Goal: Information Seeking & Learning: Learn about a topic

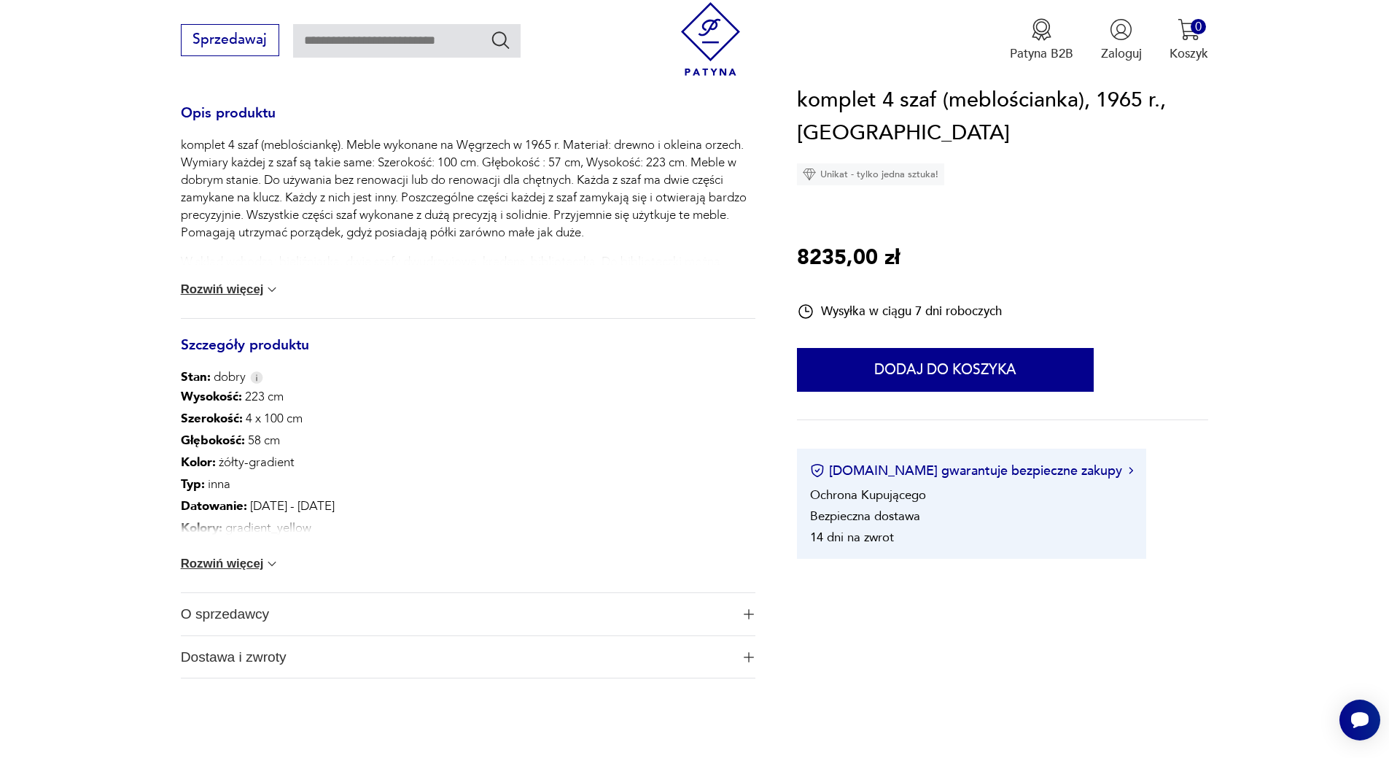
scroll to position [437, 0]
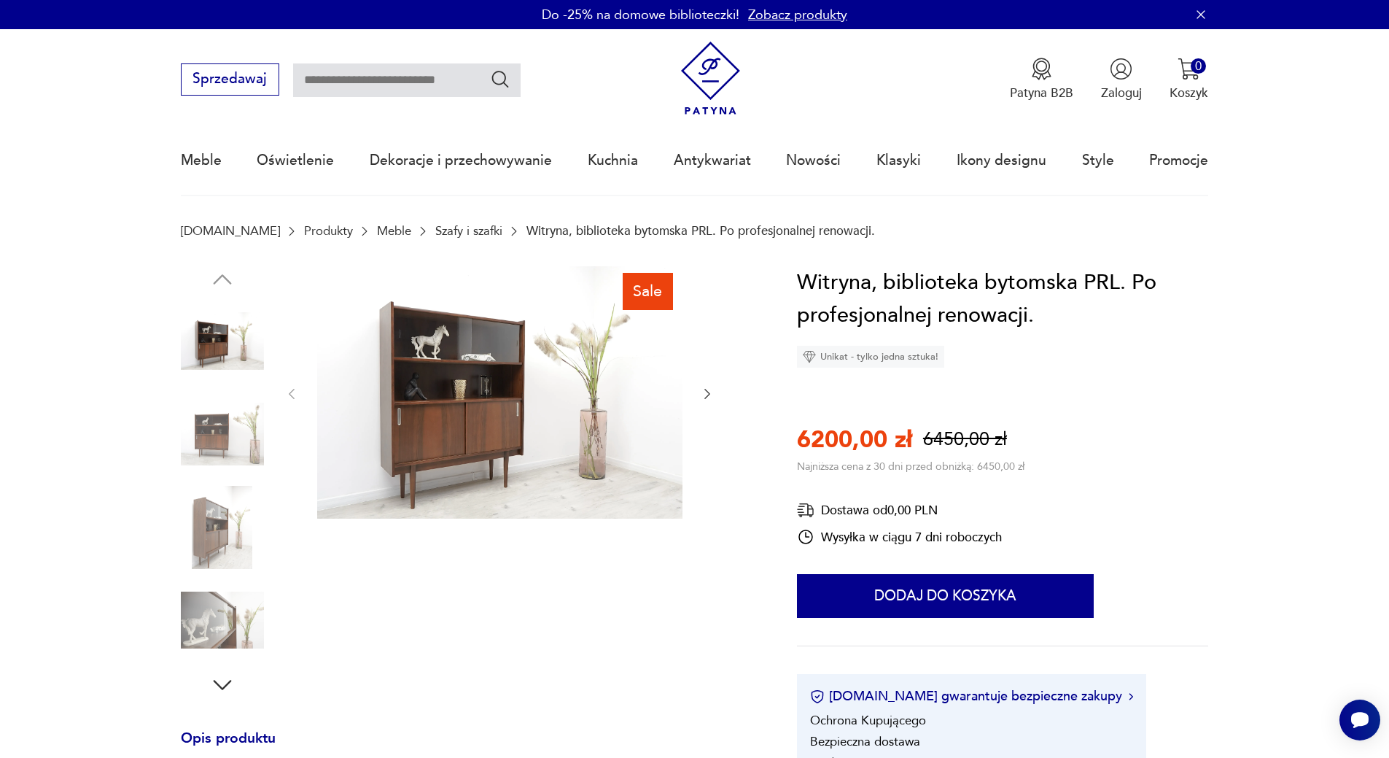
click at [377, 230] on link "Meble" at bounding box center [394, 231] width 34 height 14
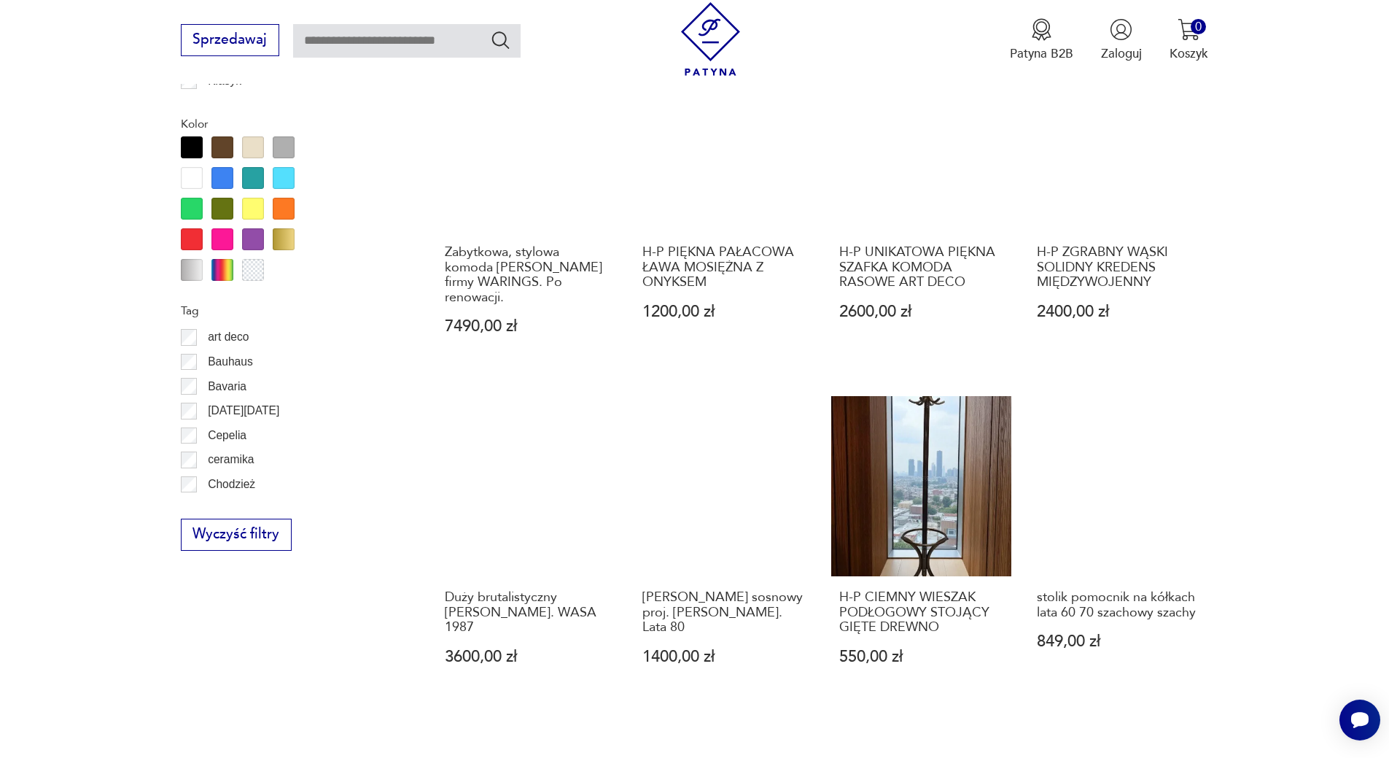
scroll to position [1506, 0]
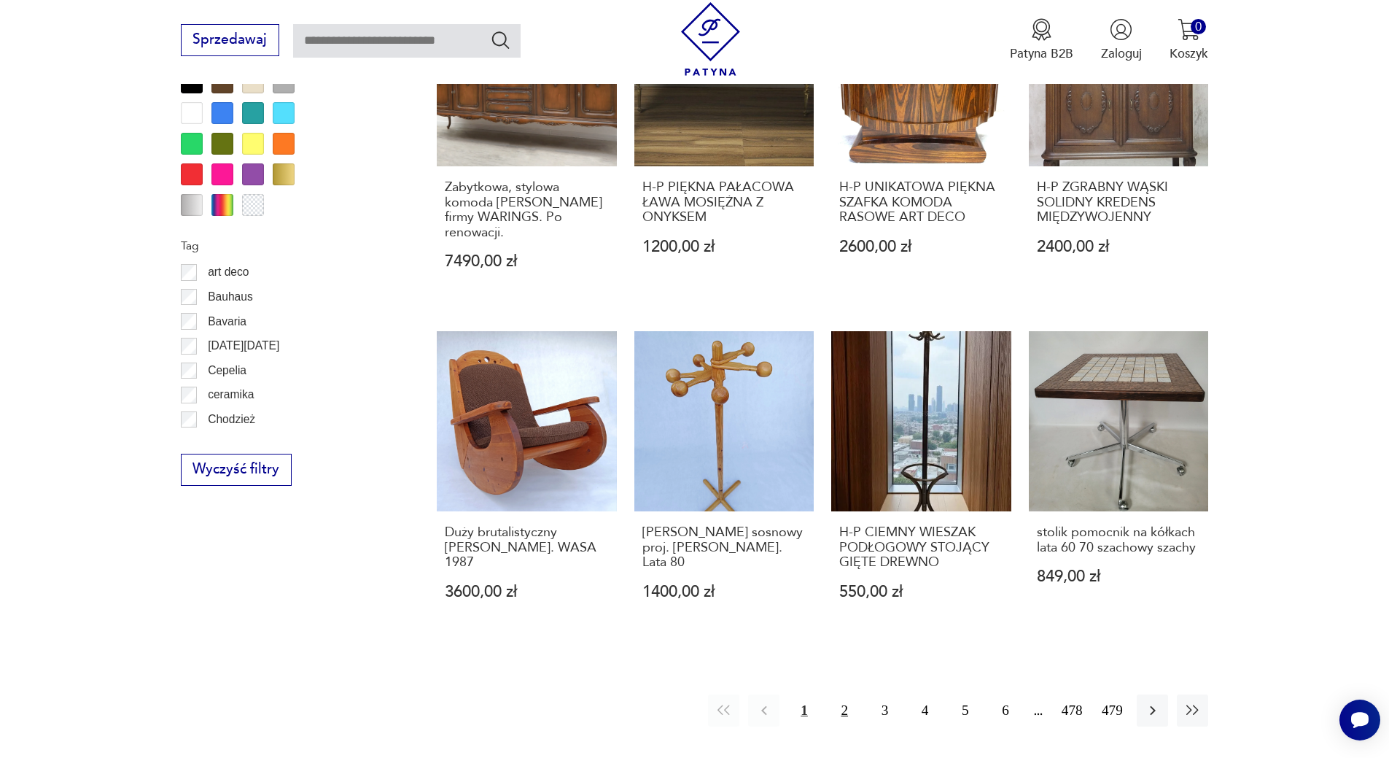
click at [841, 694] on button "2" at bounding box center [844, 709] width 31 height 31
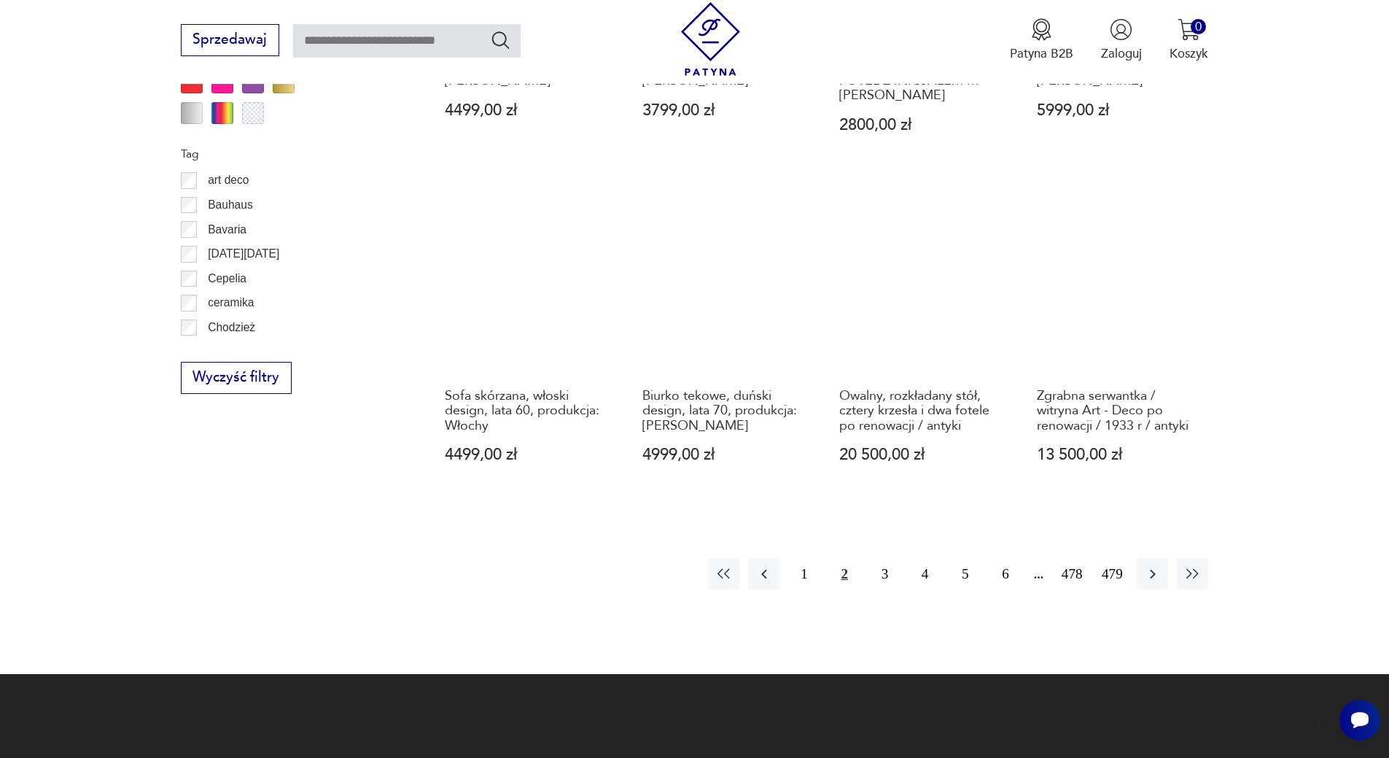
scroll to position [1579, 0]
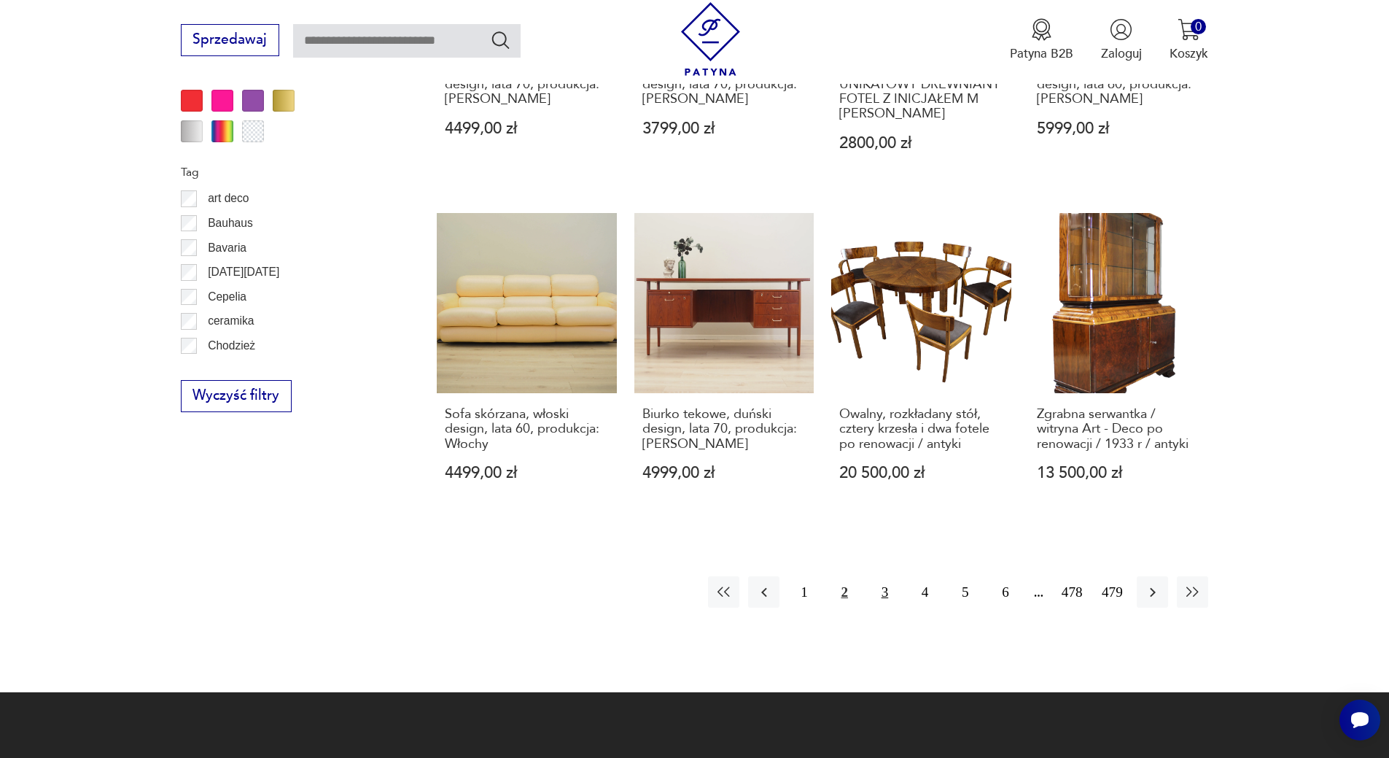
click at [884, 578] on button "3" at bounding box center [884, 591] width 31 height 31
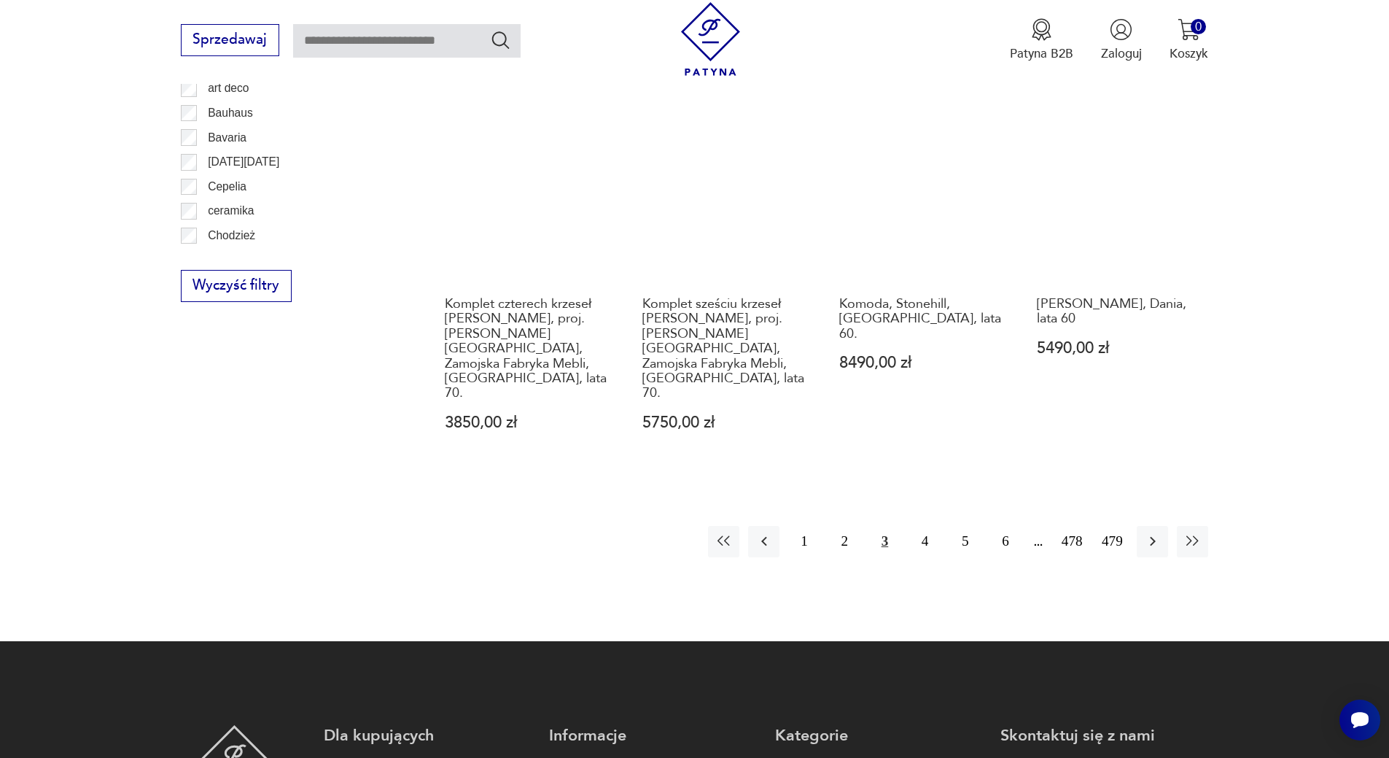
scroll to position [1725, 0]
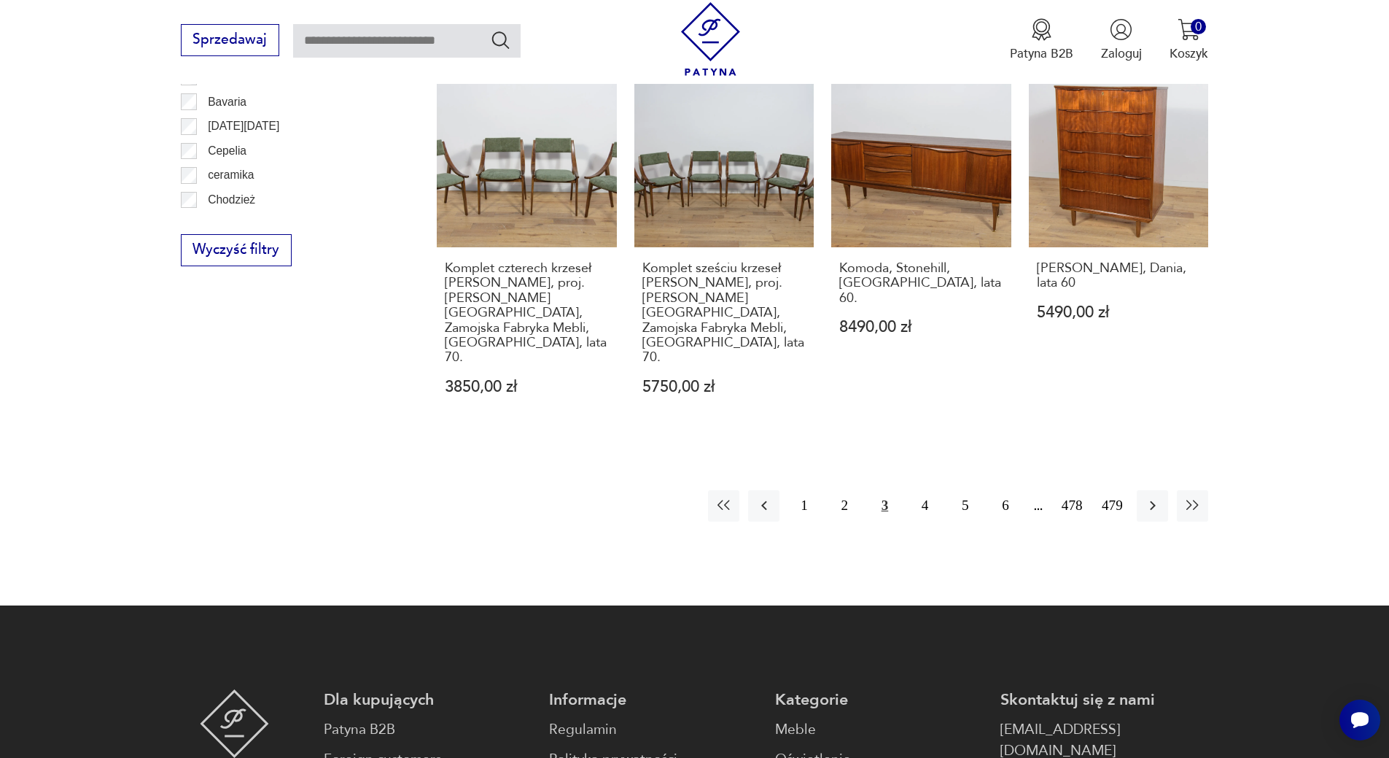
click at [884, 490] on button "3" at bounding box center [884, 505] width 31 height 31
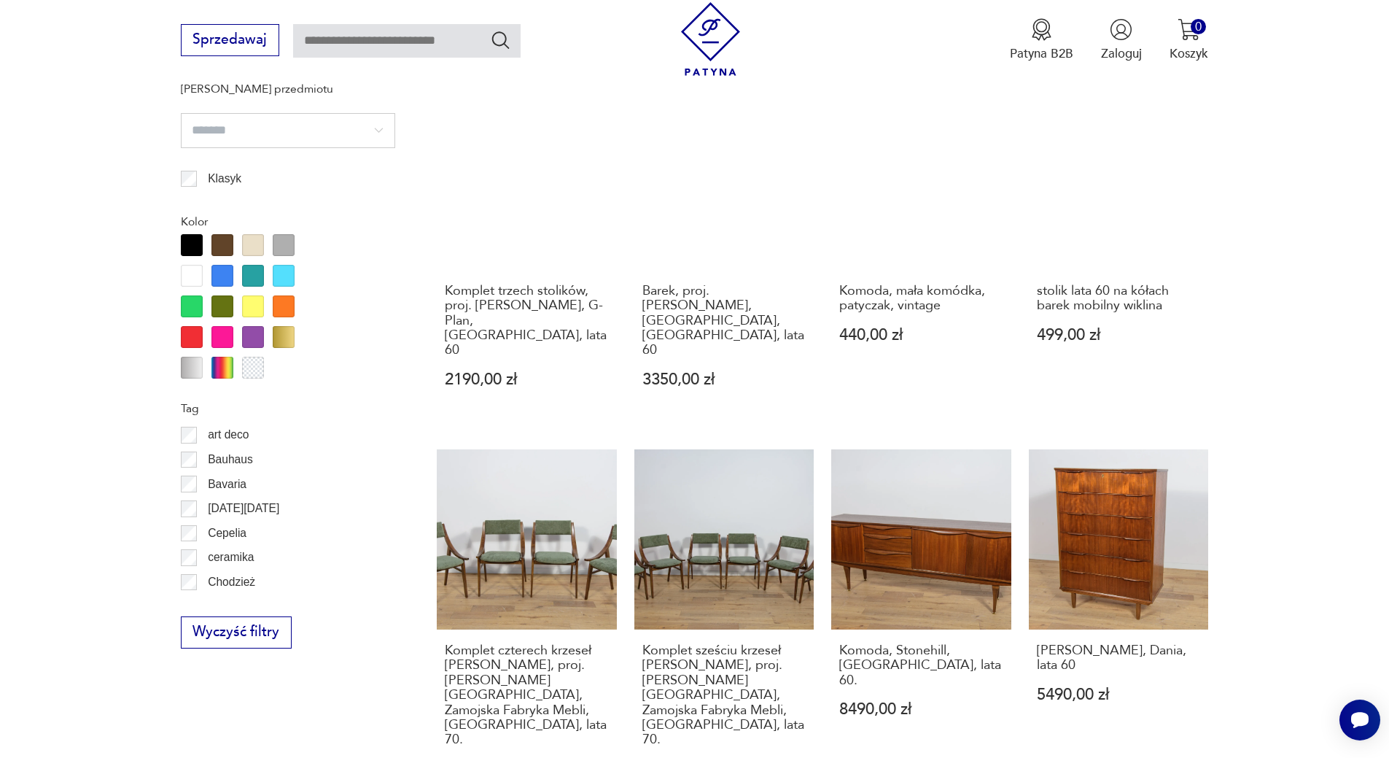
scroll to position [1652, 0]
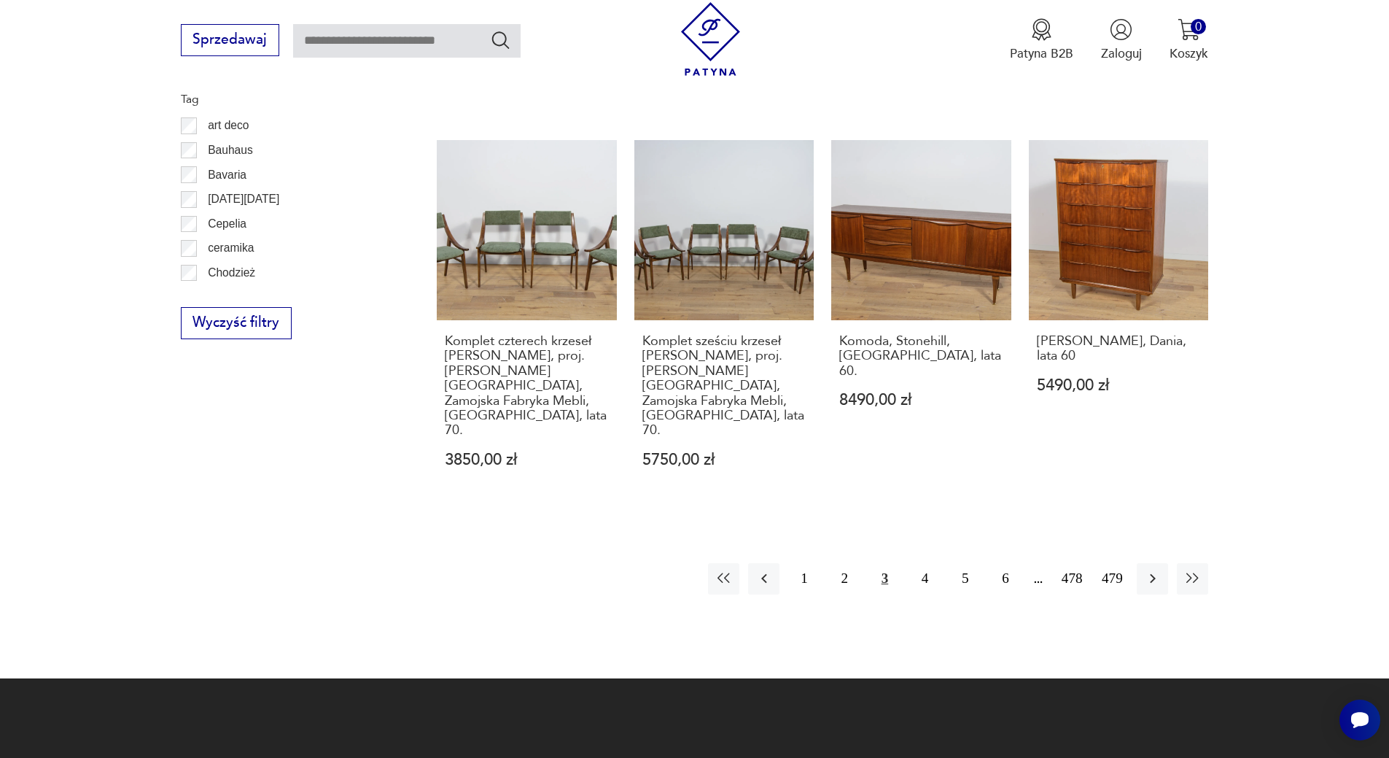
click at [886, 563] on button "3" at bounding box center [884, 578] width 31 height 31
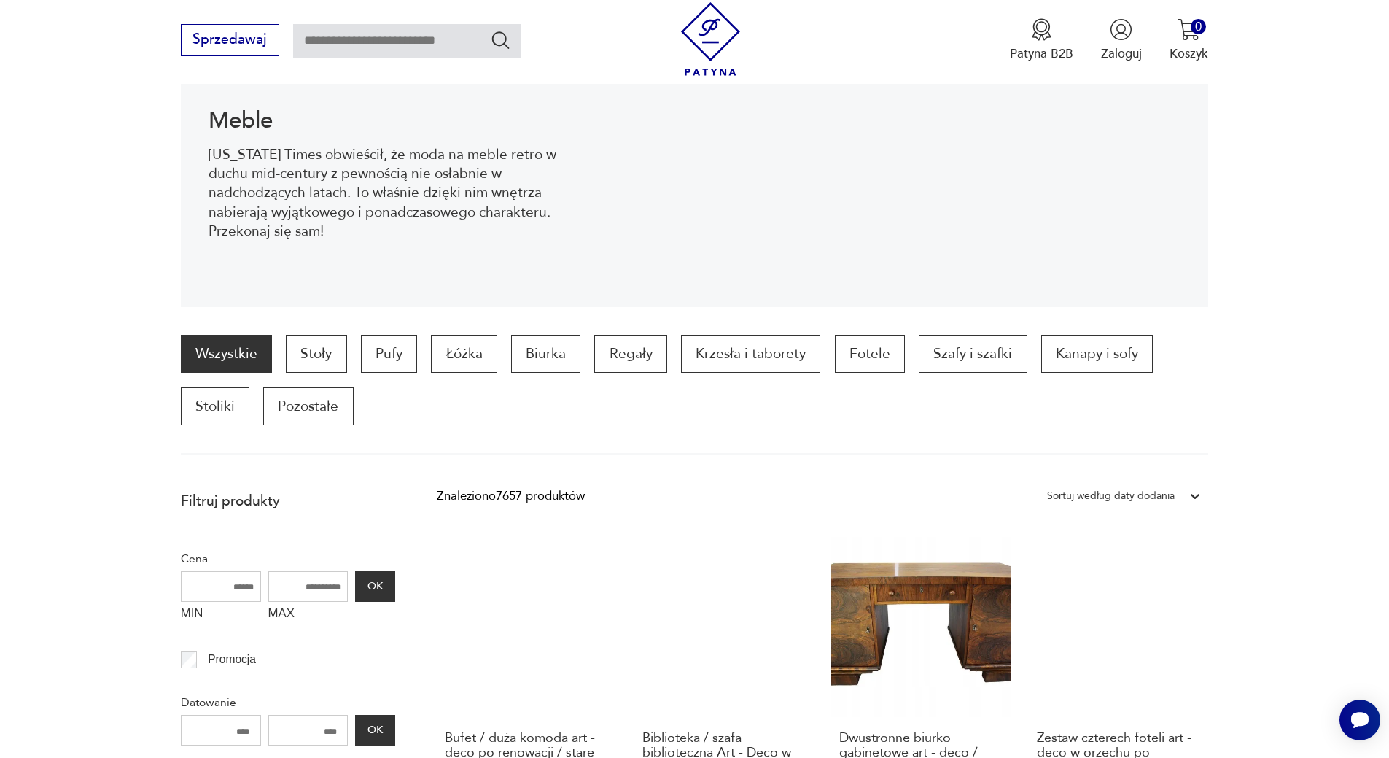
scroll to position [0, 0]
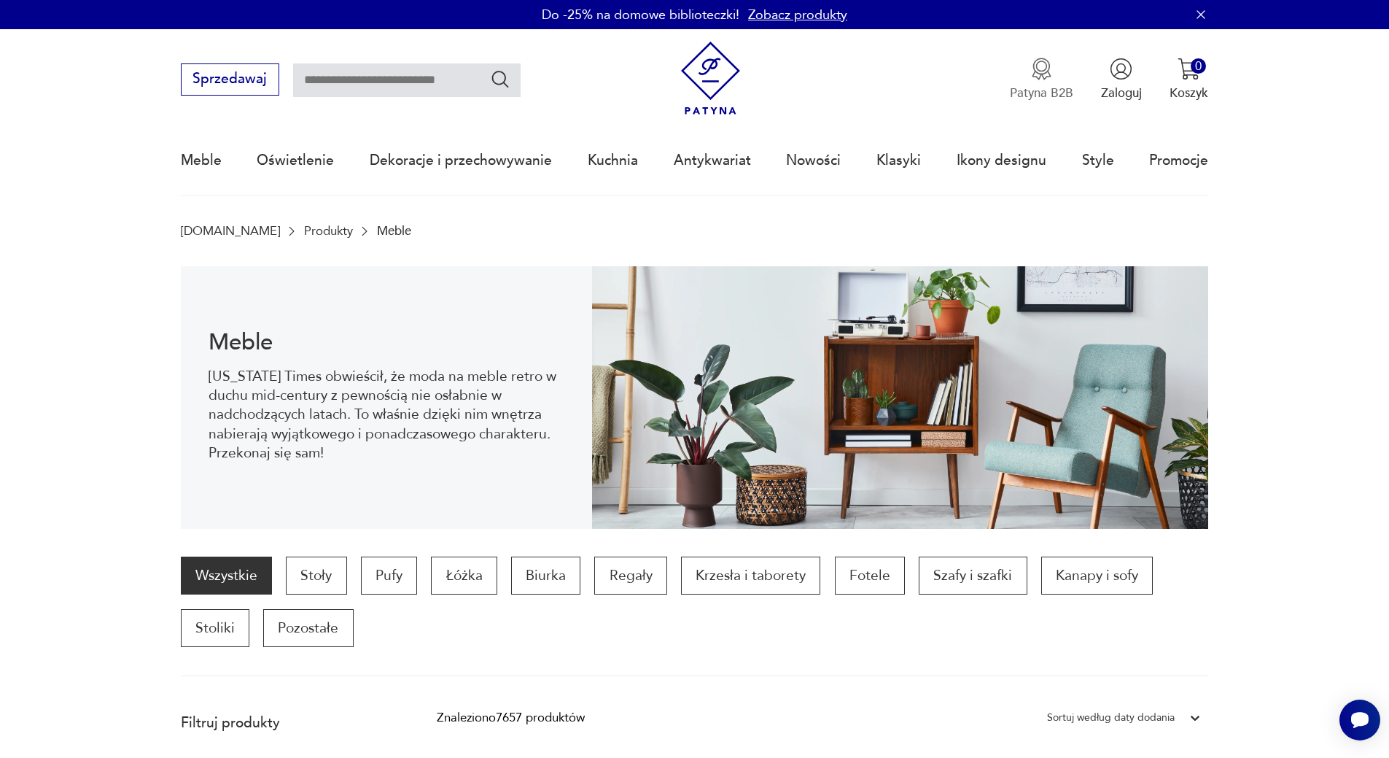
click at [1042, 76] on img "button" at bounding box center [1041, 69] width 23 height 23
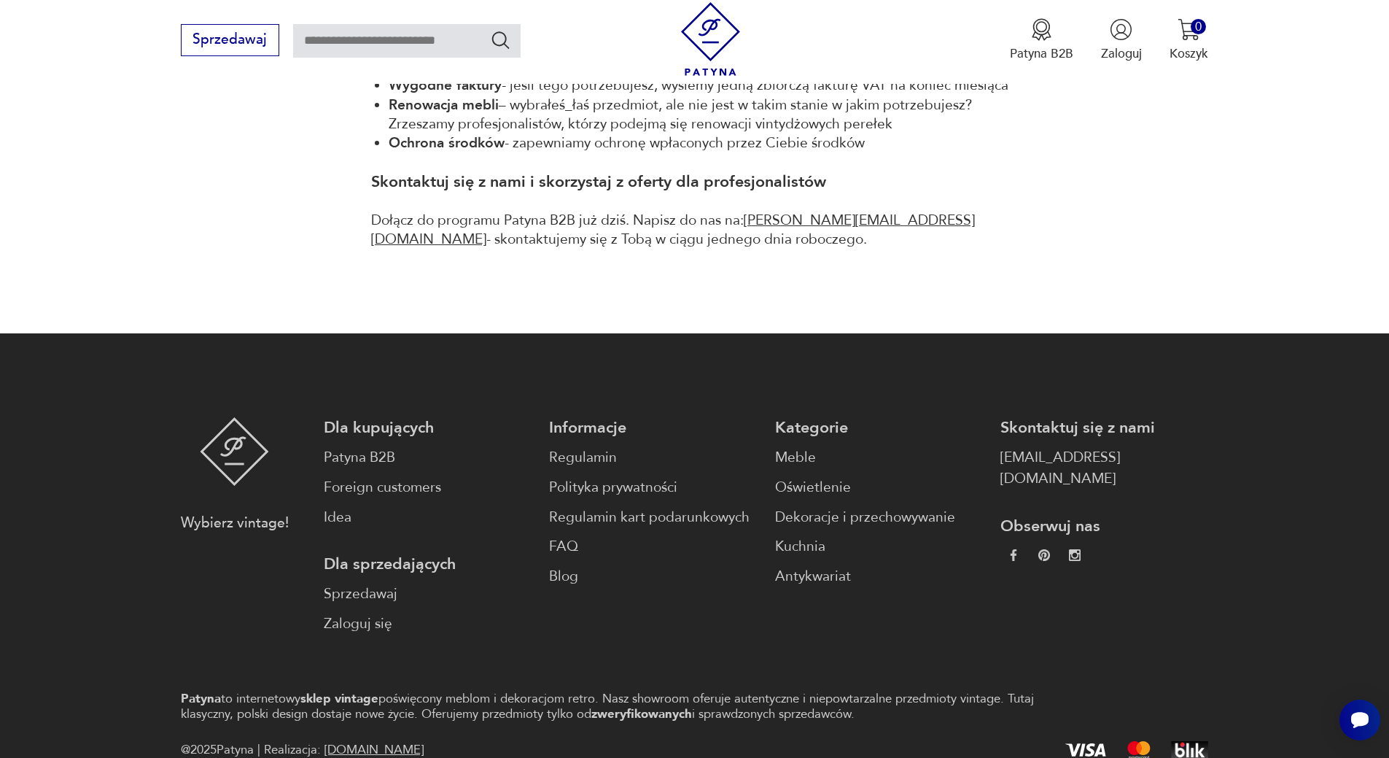
scroll to position [1153, 0]
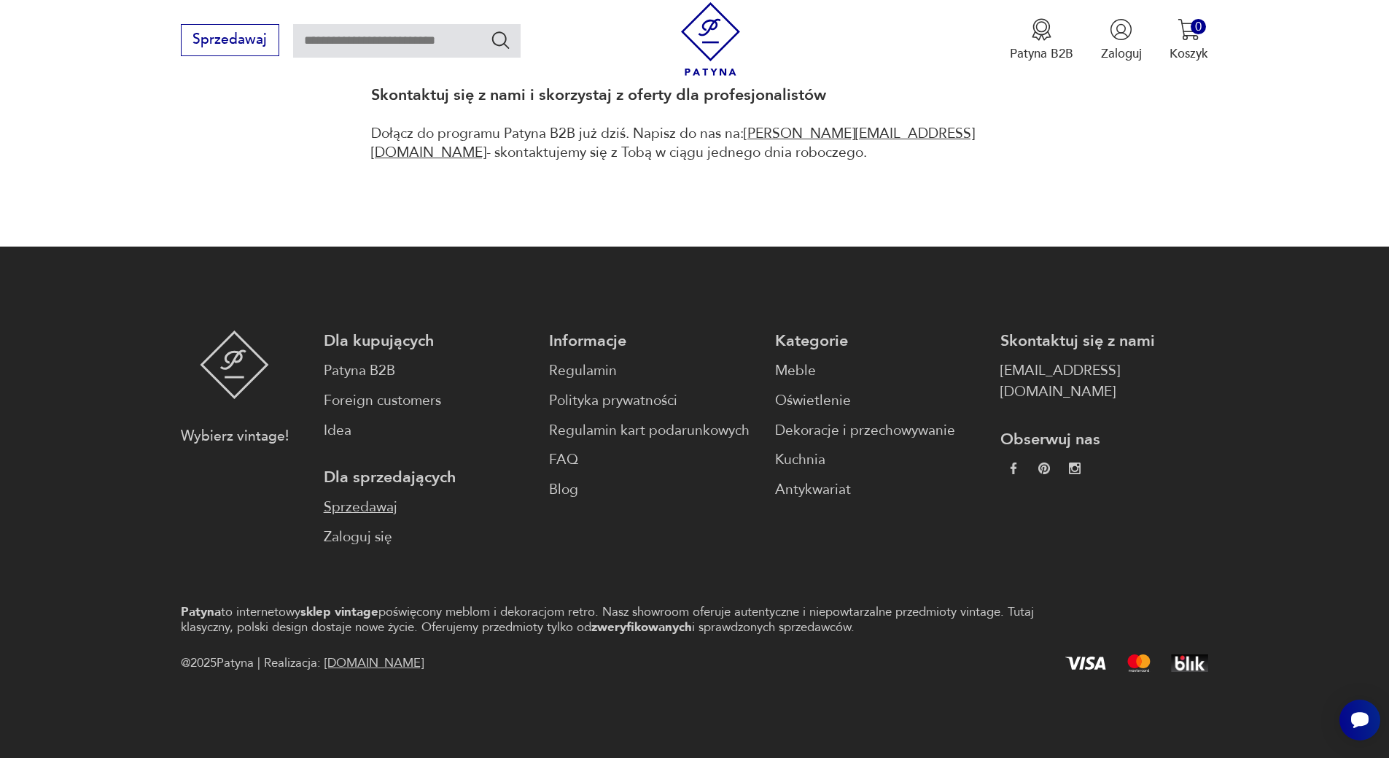
click at [373, 505] on link "Sprzedawaj" at bounding box center [428, 507] width 208 height 21
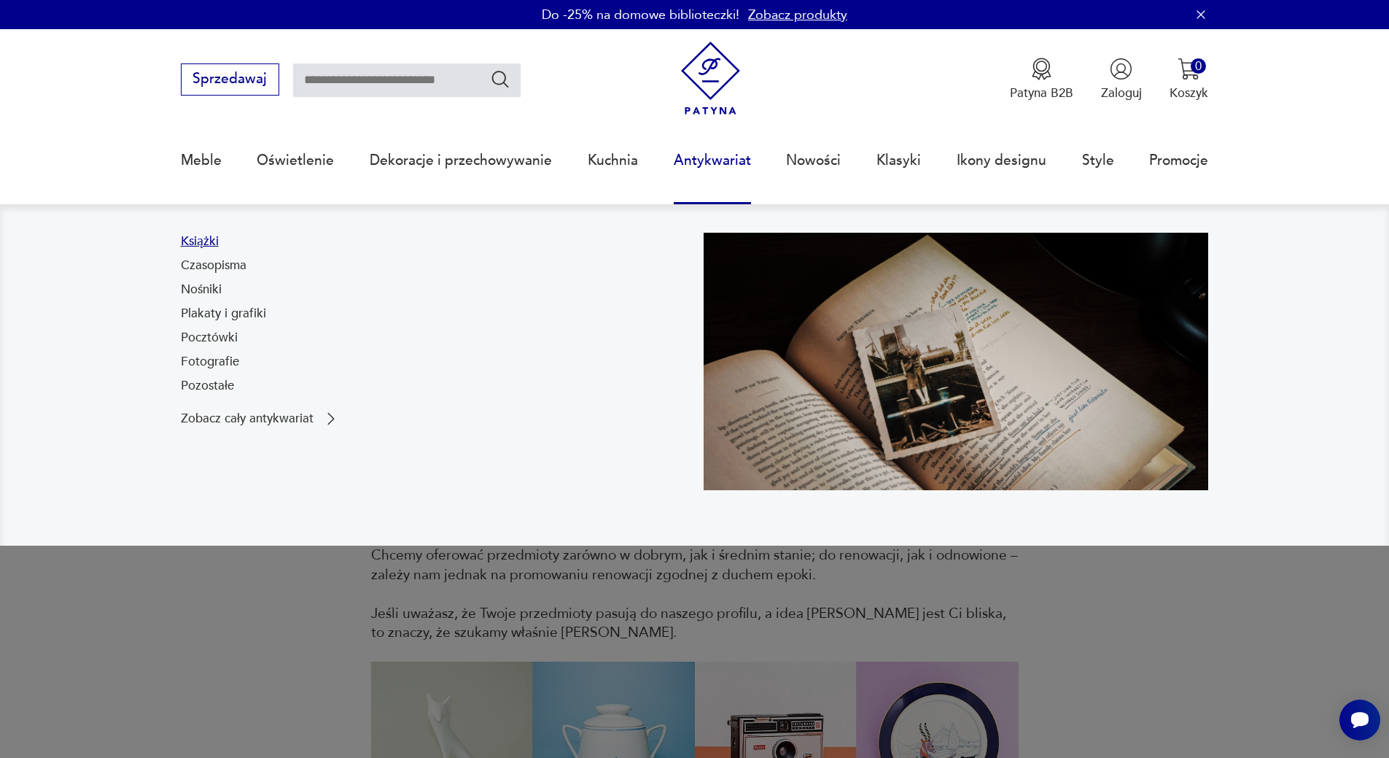
click at [196, 239] on link "Książki" at bounding box center [200, 241] width 38 height 17
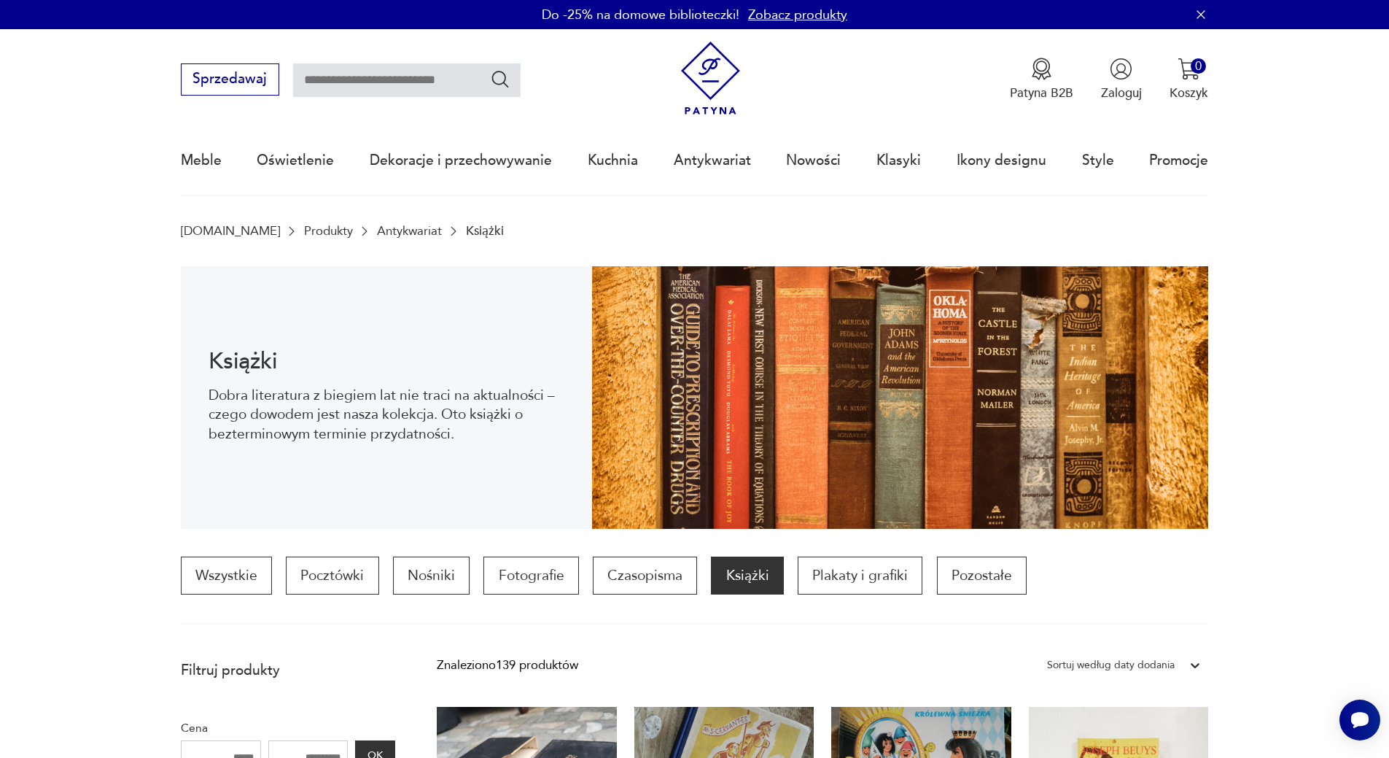
click at [809, 20] on link "Zobacz produkty" at bounding box center [797, 15] width 99 height 18
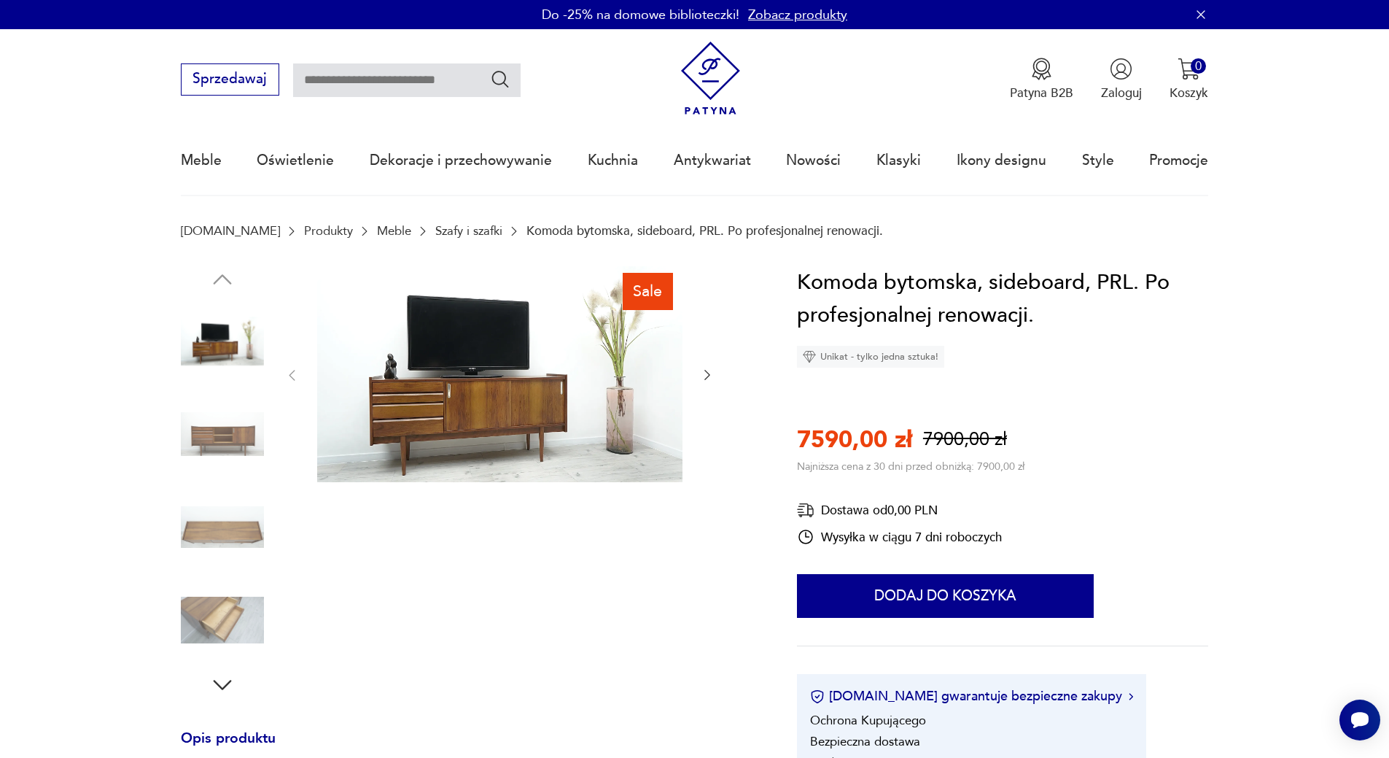
click at [454, 429] on img at bounding box center [499, 374] width 365 height 216
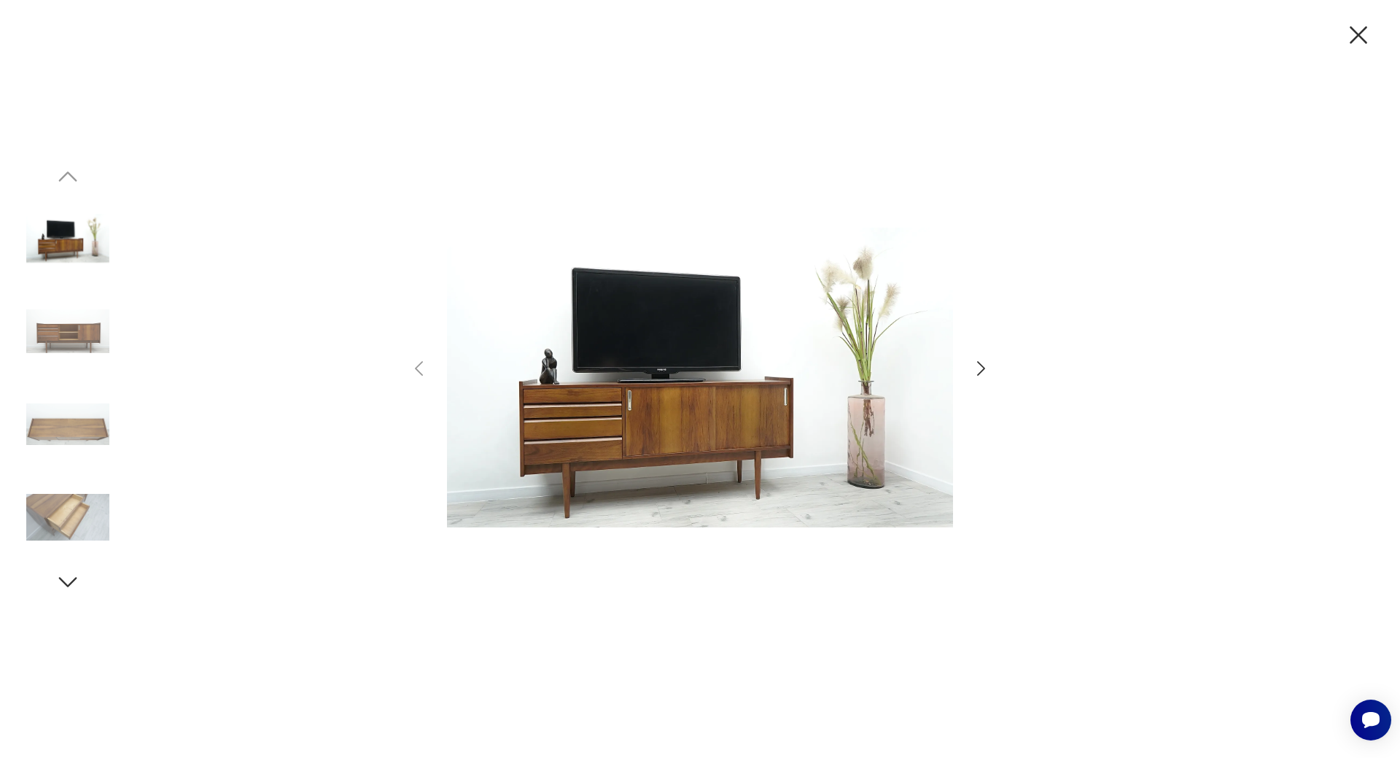
click at [723, 413] on img at bounding box center [700, 377] width 506 height 606
click at [80, 334] on img at bounding box center [67, 330] width 83 height 83
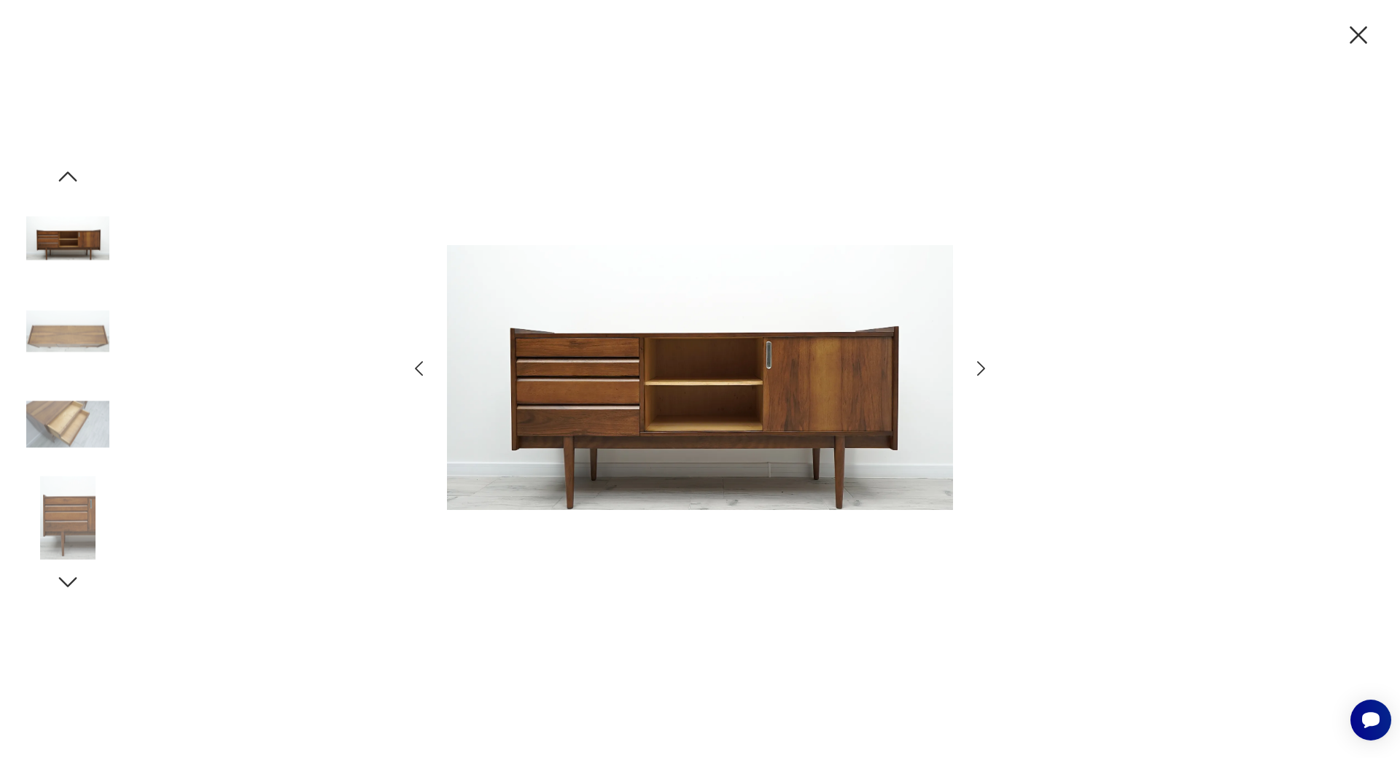
click at [69, 423] on img at bounding box center [67, 424] width 83 height 83
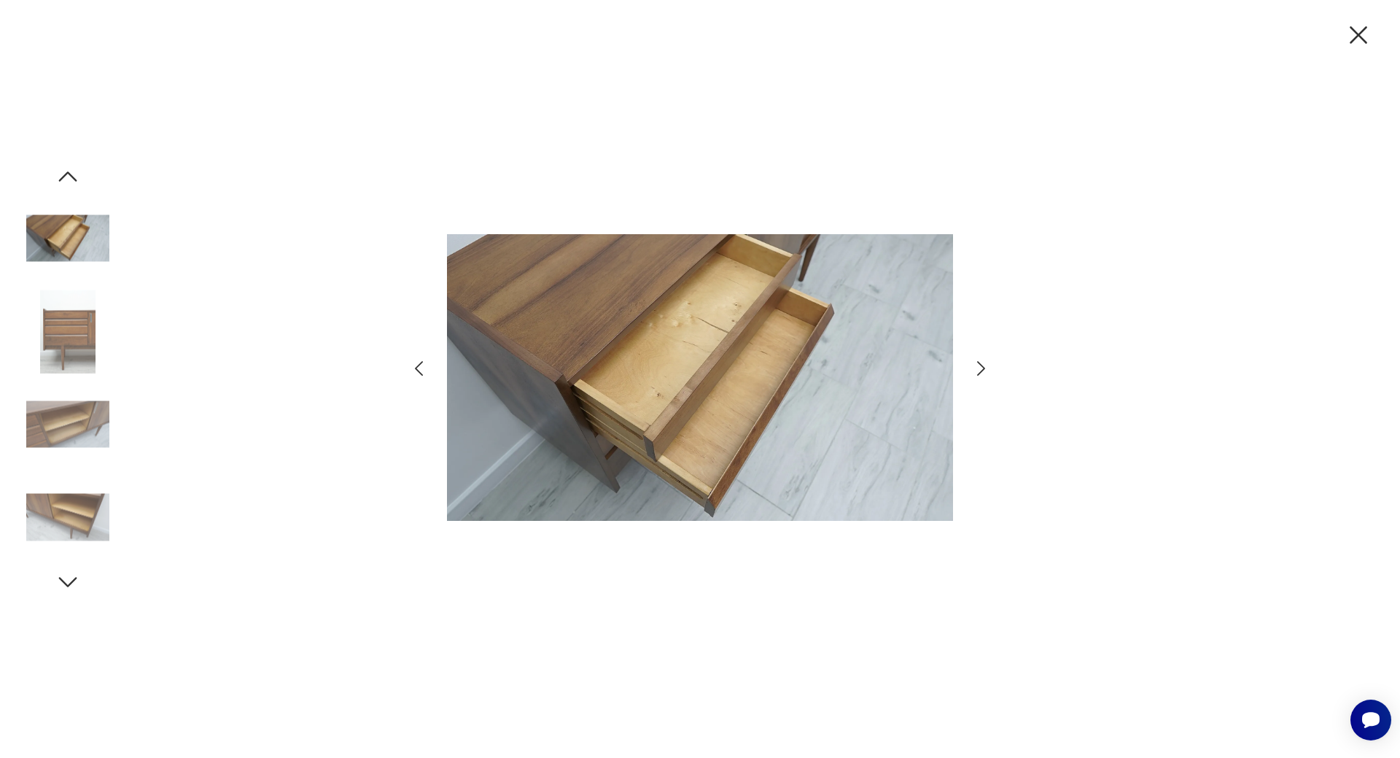
click at [69, 431] on img at bounding box center [67, 424] width 83 height 83
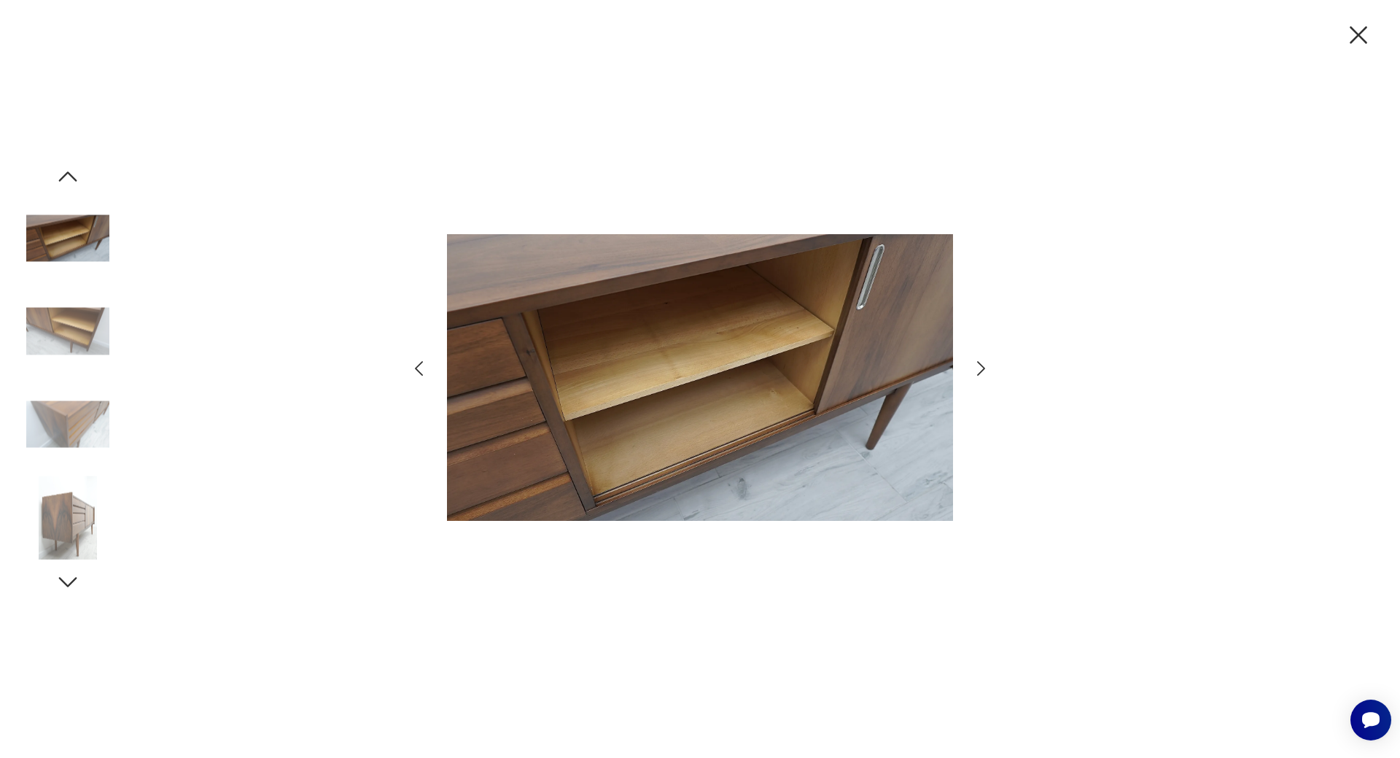
click at [1364, 32] on icon "button" at bounding box center [1358, 35] width 31 height 31
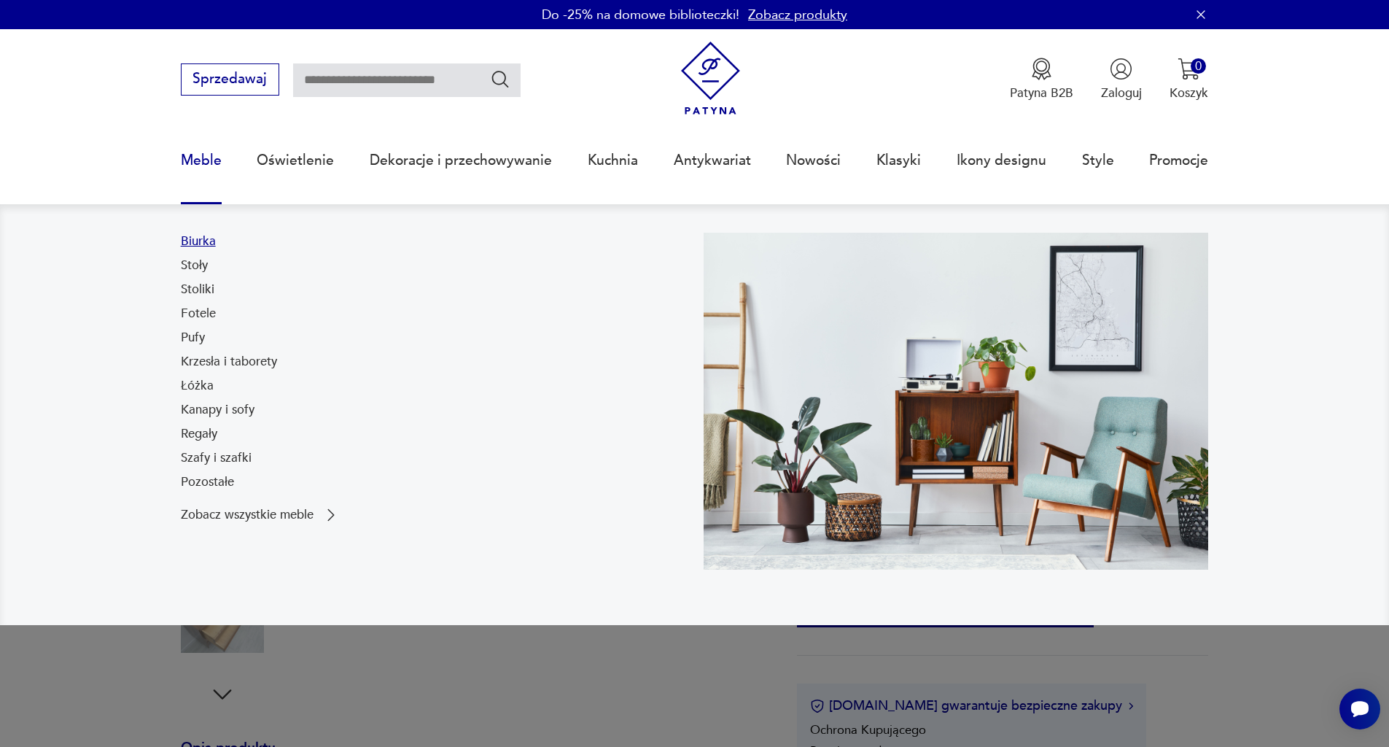
click at [198, 244] on link "Biurka" at bounding box center [198, 241] width 35 height 17
